Goal: Navigation & Orientation: Find specific page/section

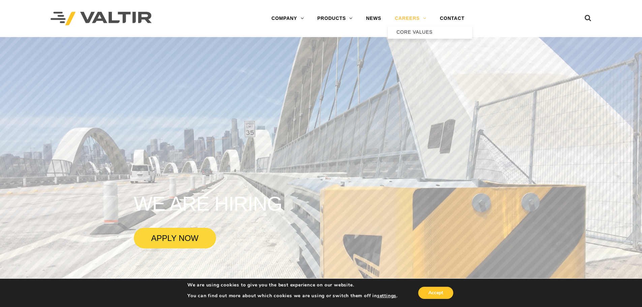
click at [409, 18] on link "CAREERS" at bounding box center [410, 18] width 45 height 13
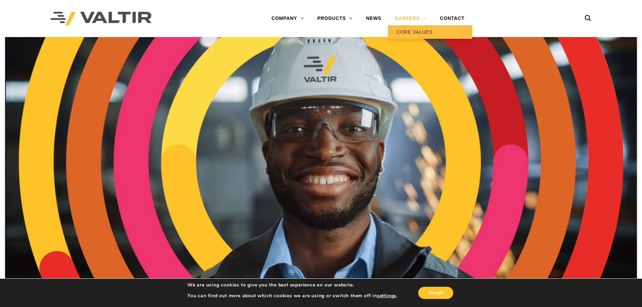
click at [406, 31] on link "CORE VALUES" at bounding box center [430, 31] width 84 height 13
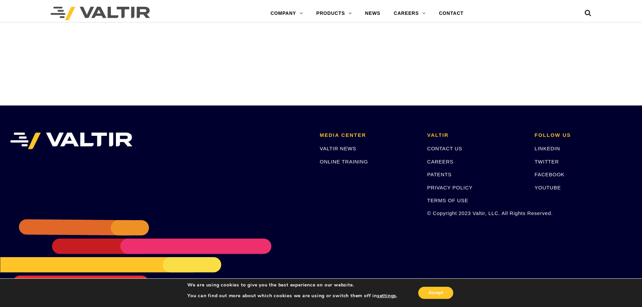
scroll to position [603, 0]
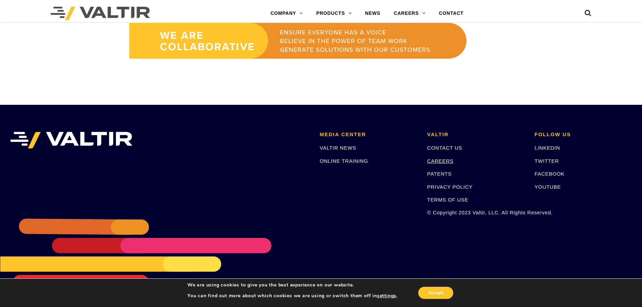
click at [443, 160] on link "CAREERS" at bounding box center [440, 161] width 26 height 6
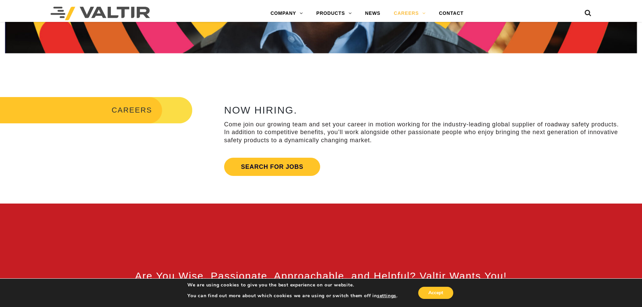
scroll to position [236, 0]
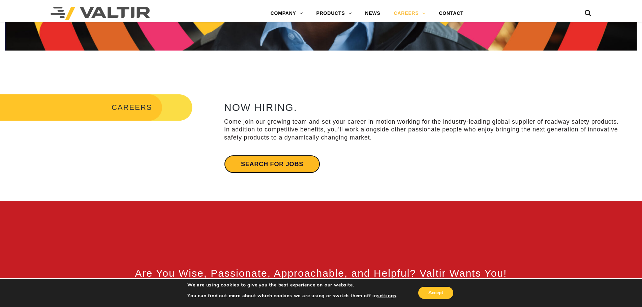
click at [294, 166] on link "Search for jobs" at bounding box center [272, 164] width 96 height 18
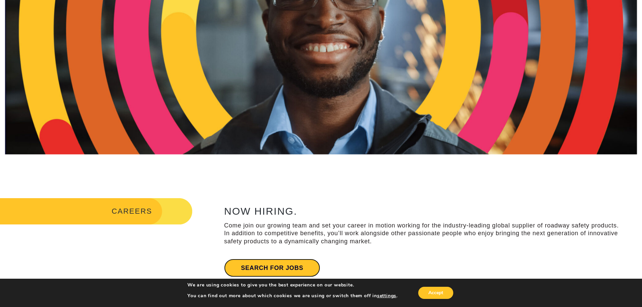
scroll to position [0, 0]
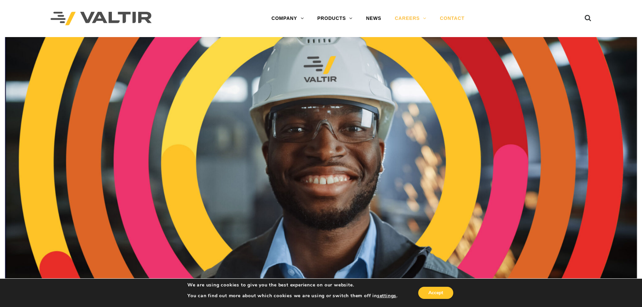
click at [450, 17] on link "CONTACT" at bounding box center [452, 18] width 38 height 13
